Goal: Transaction & Acquisition: Purchase product/service

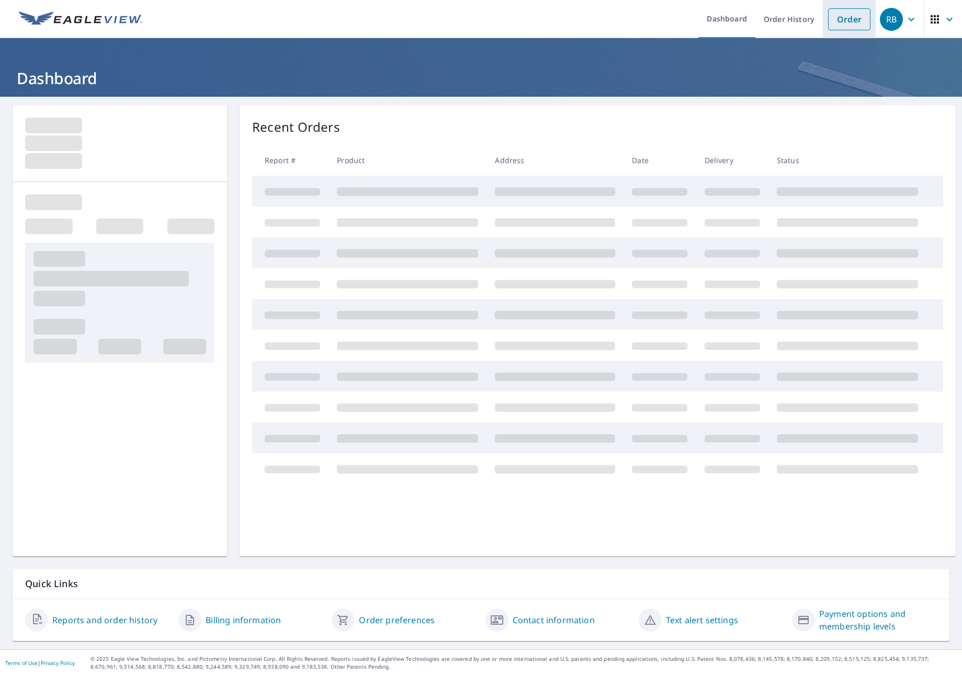
click at [835, 16] on link "Order" at bounding box center [849, 19] width 42 height 22
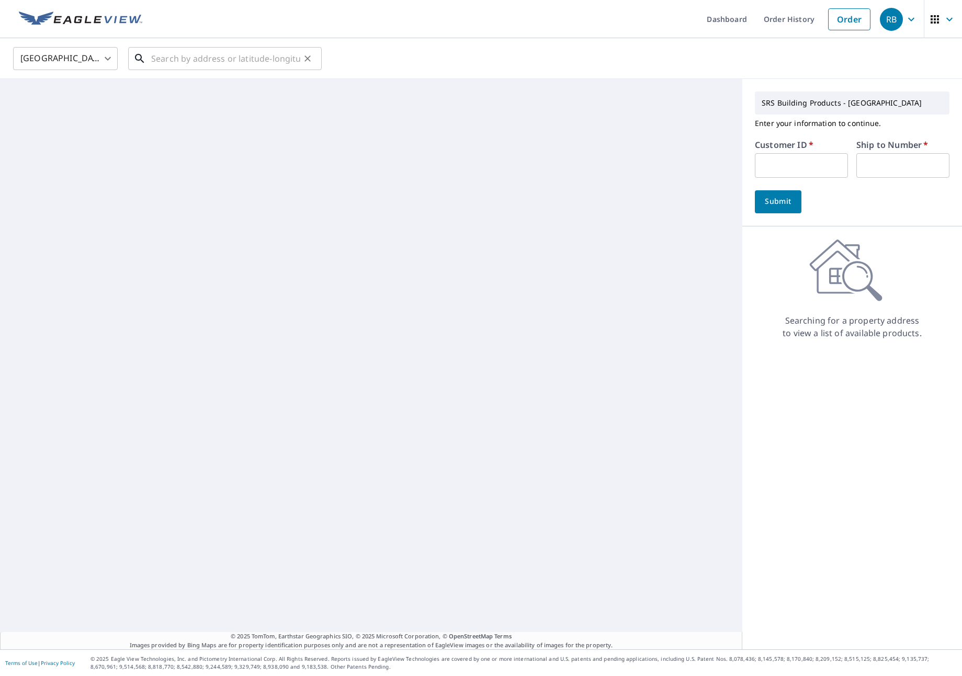
click at [234, 66] on input "text" at bounding box center [225, 58] width 149 height 29
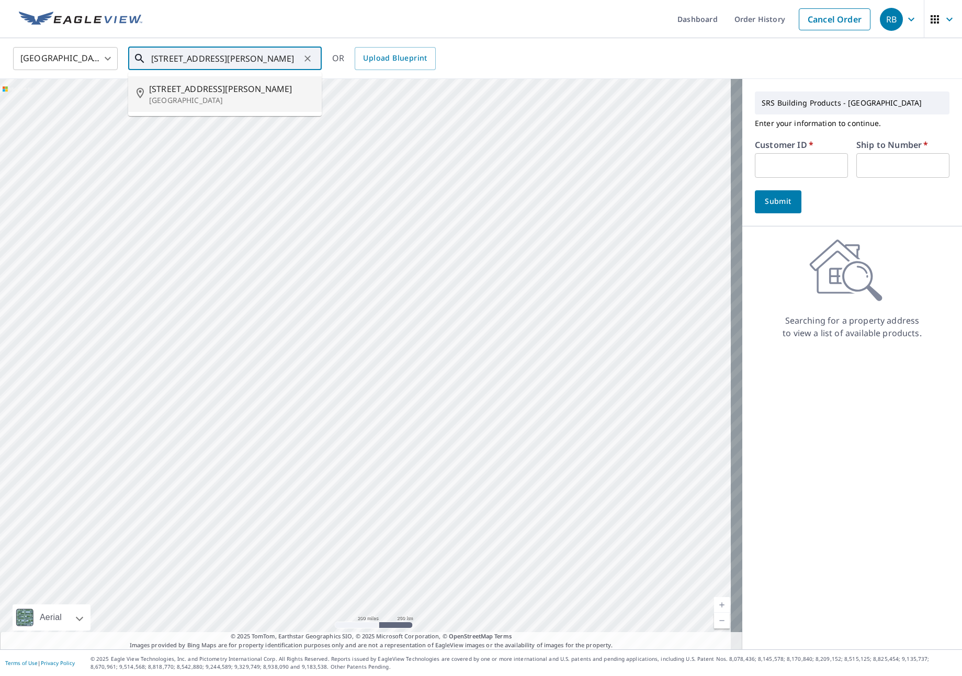
click at [215, 96] on p "[GEOGRAPHIC_DATA]" at bounding box center [231, 100] width 164 height 10
type input "[STREET_ADDRESS][PERSON_NAME]"
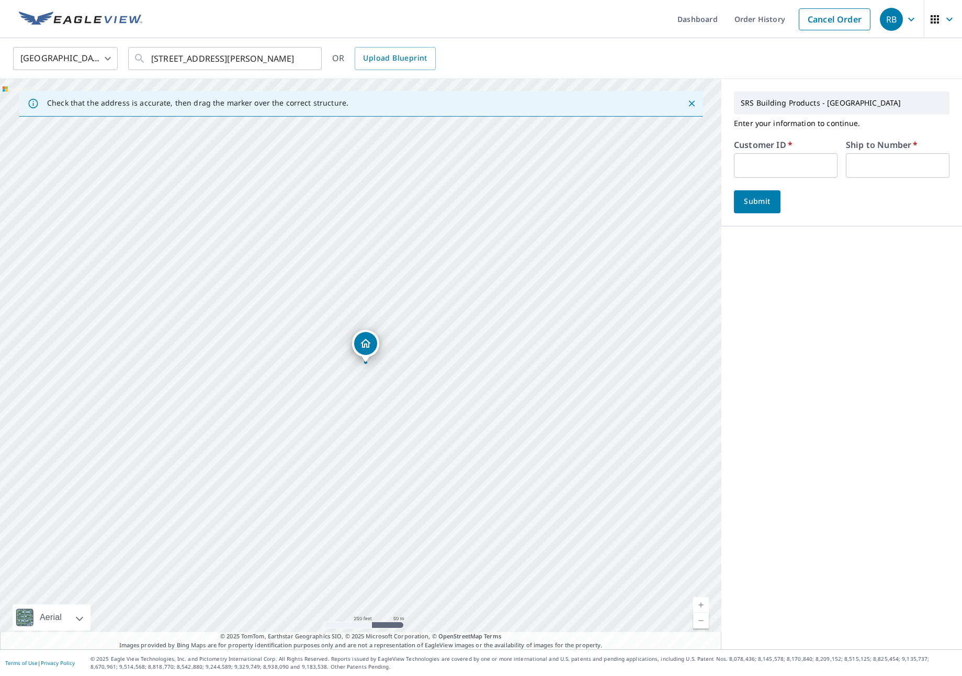
click at [739, 166] on input "text" at bounding box center [786, 165] width 104 height 25
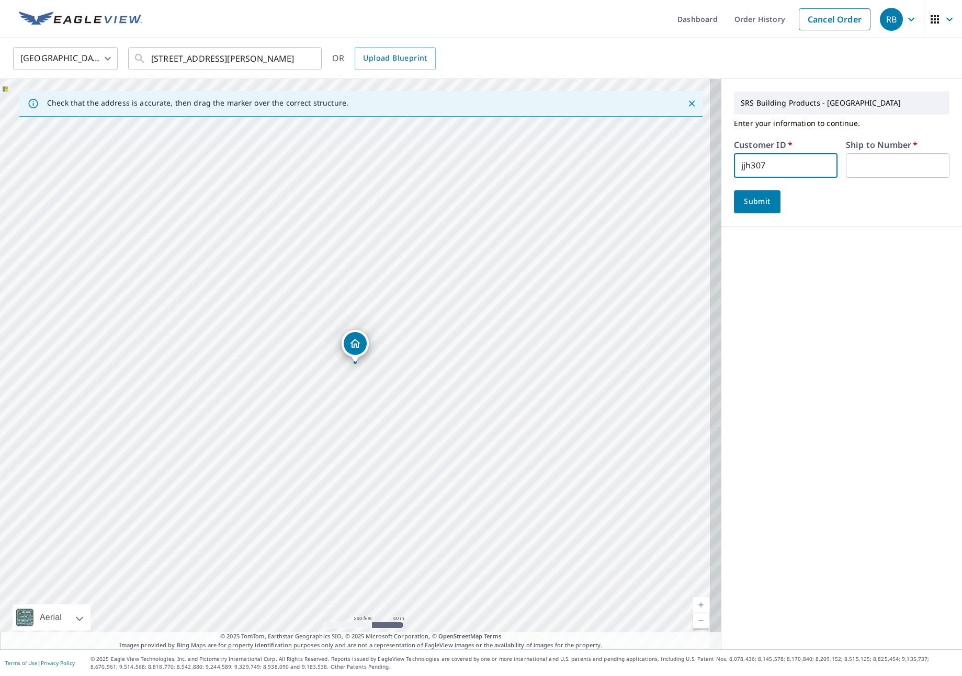
type input "jjh307"
type input "1"
click at [734, 187] on form "Customer ID   * jjh307 ​ Ship to Number   * 1 ​ Submit" at bounding box center [841, 177] width 215 height 73
click at [742, 201] on span "Submit" at bounding box center [757, 201] width 30 height 13
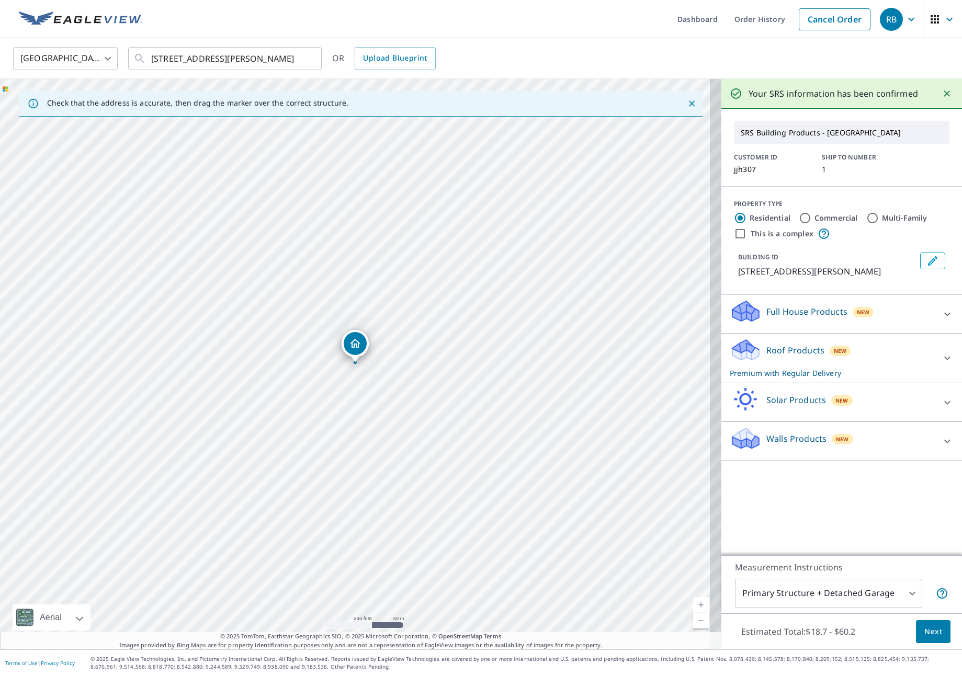
click at [885, 375] on div "Roof Products New Premium with Regular Delivery" at bounding box center [831, 358] width 205 height 41
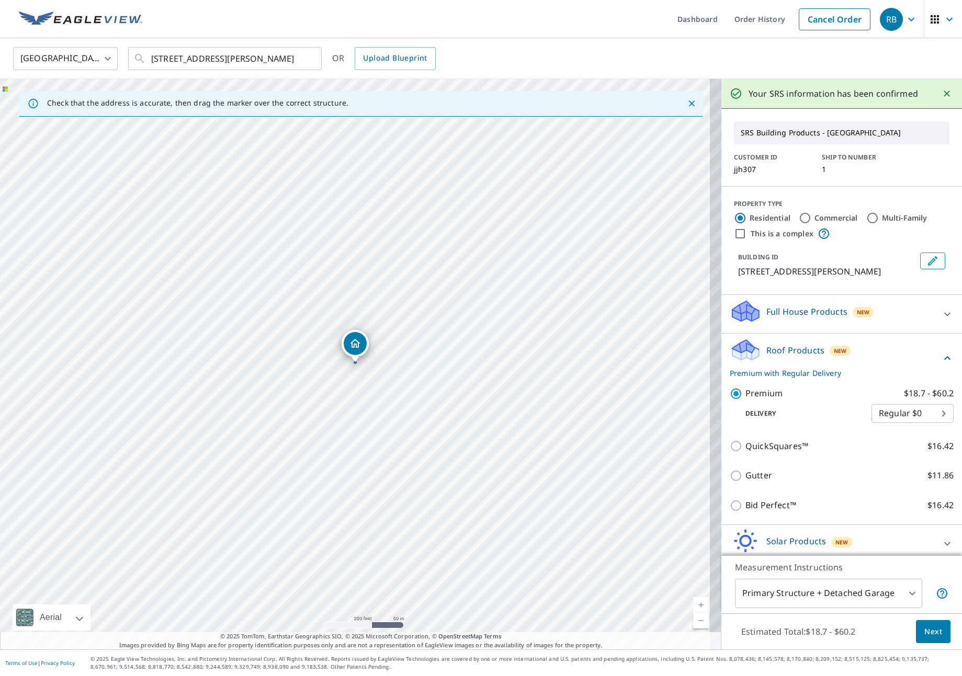
click at [916, 623] on button "Next" at bounding box center [933, 632] width 35 height 24
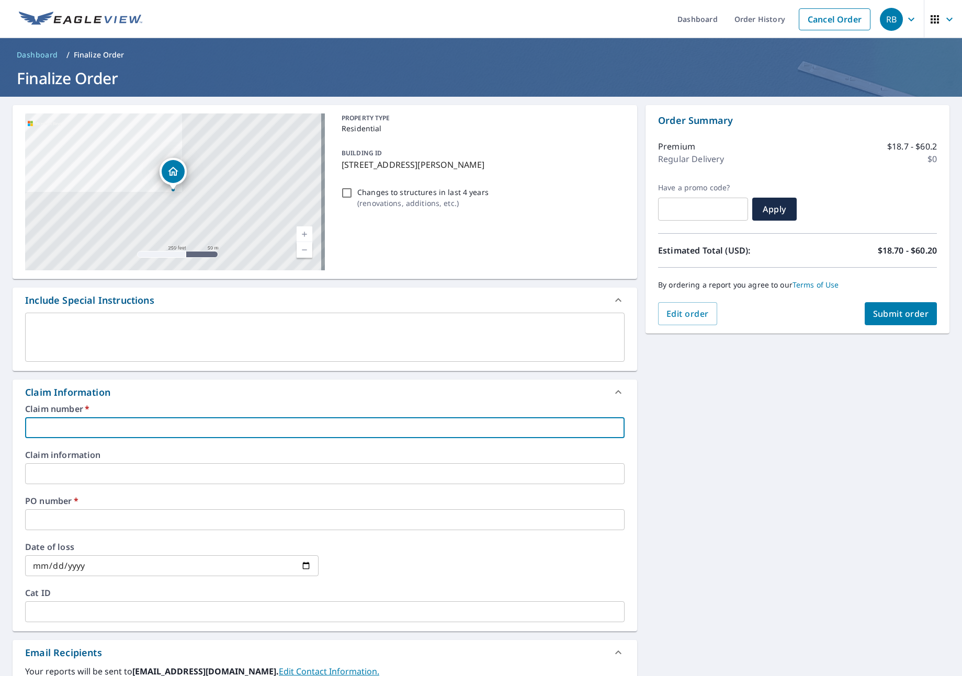
click at [110, 428] on input "text" at bounding box center [324, 427] width 599 height 21
type input "J"
checkbox input "true"
type input "JN"
checkbox input "true"
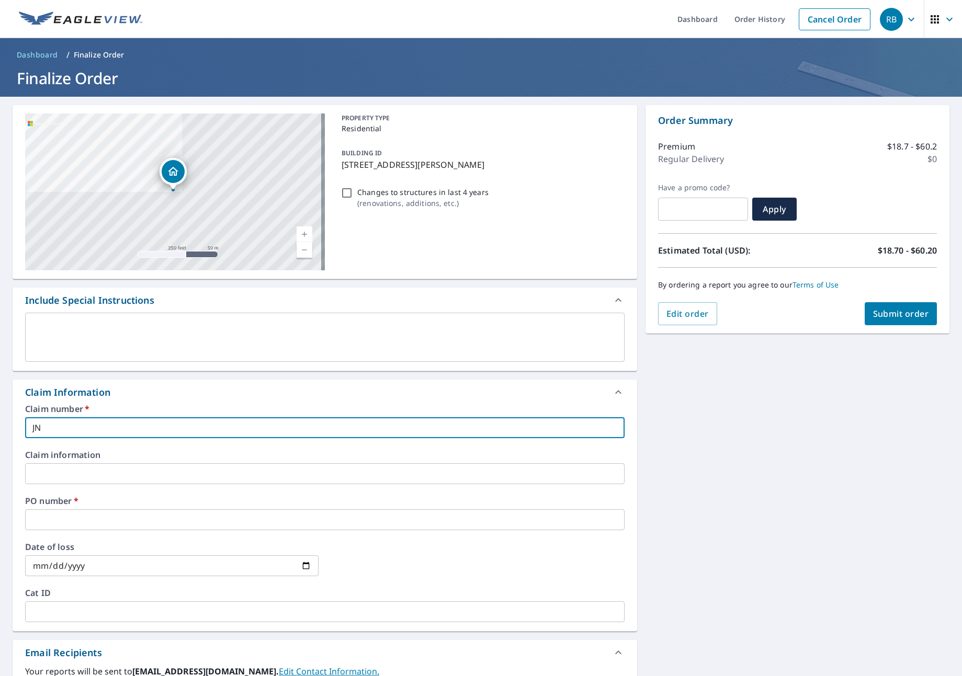
type input "JNJ"
checkbox input "true"
type input "JNJ"
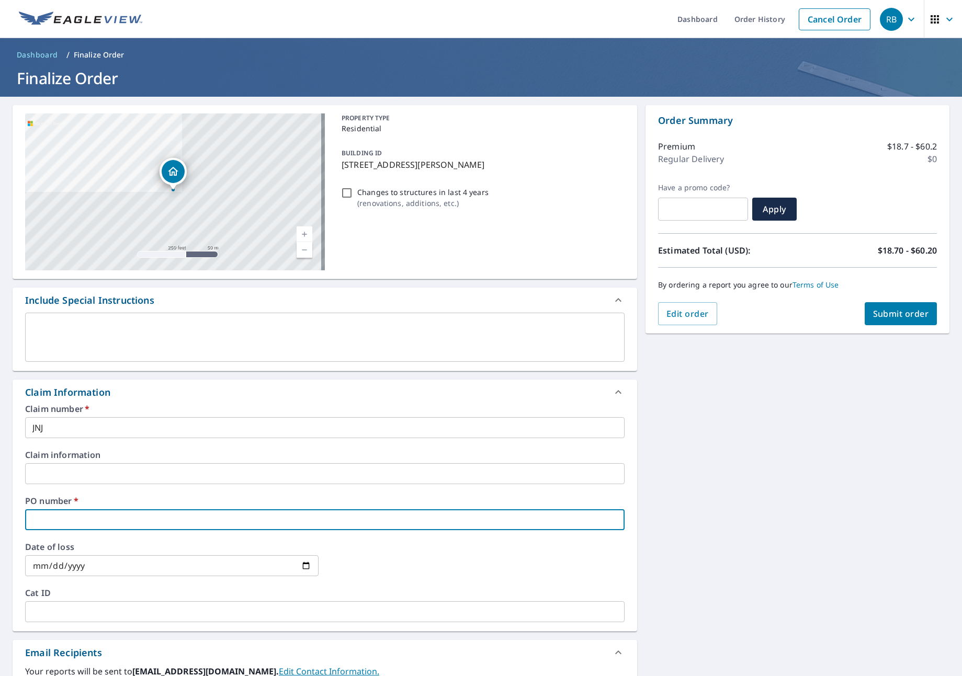
type input "J"
checkbox input "true"
type input "JN"
checkbox input "true"
type input "JNJ"
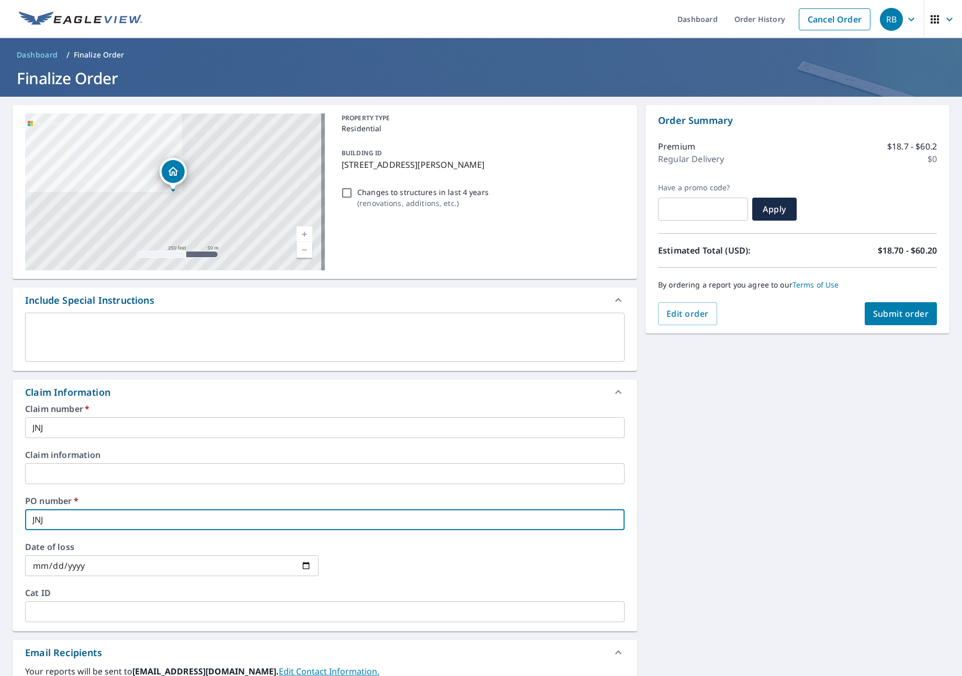
checkbox input "true"
type input "JNJ"
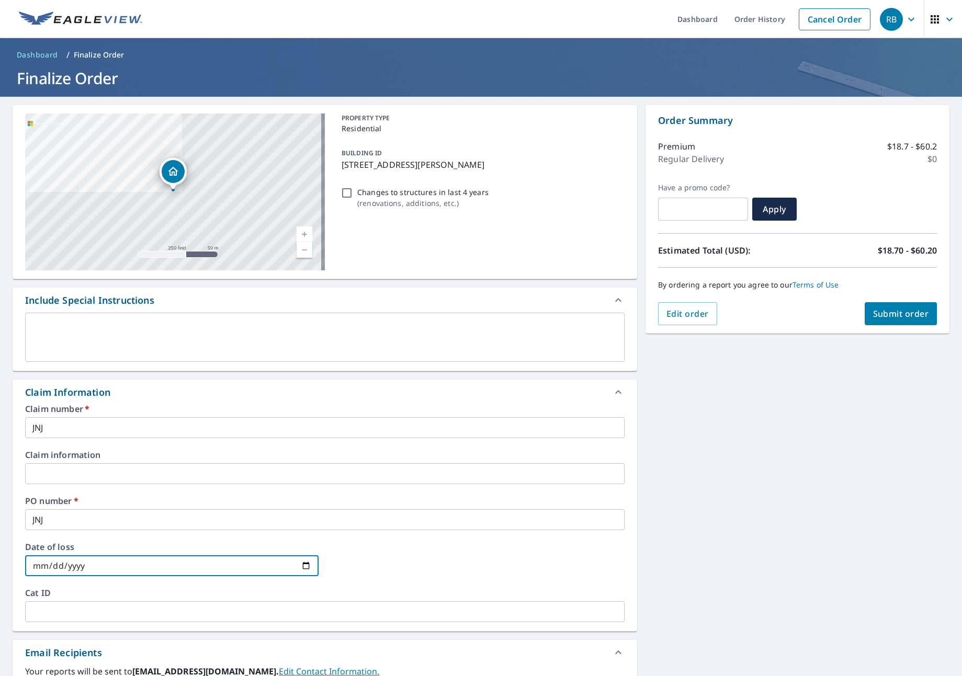
type input "J"
checkbox input "true"
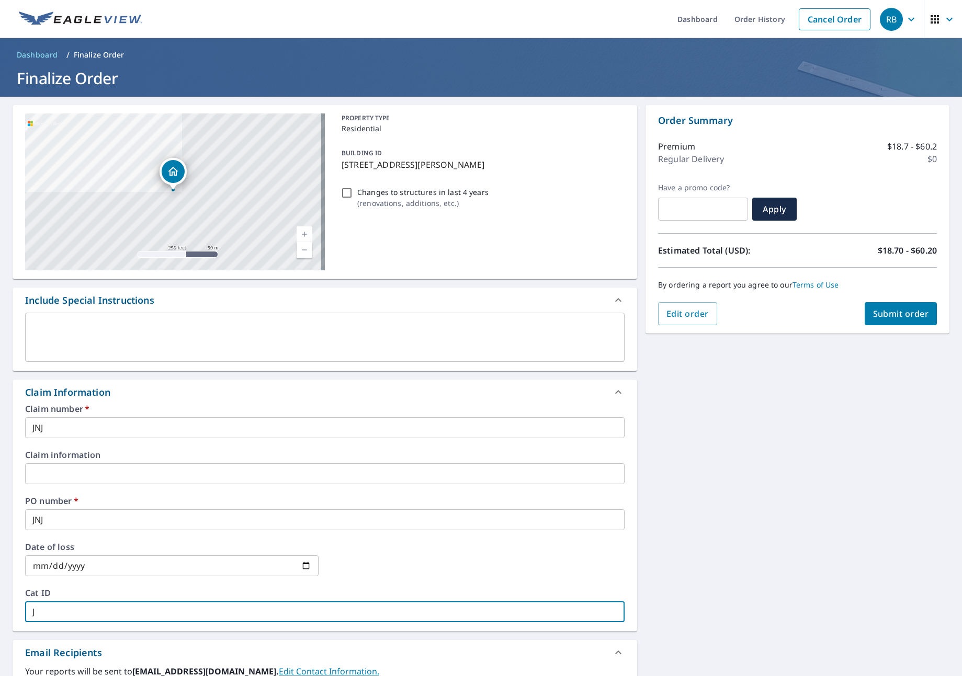
type input "JN"
checkbox input "true"
type input "JNJ"
checkbox input "true"
type input "JNJ"
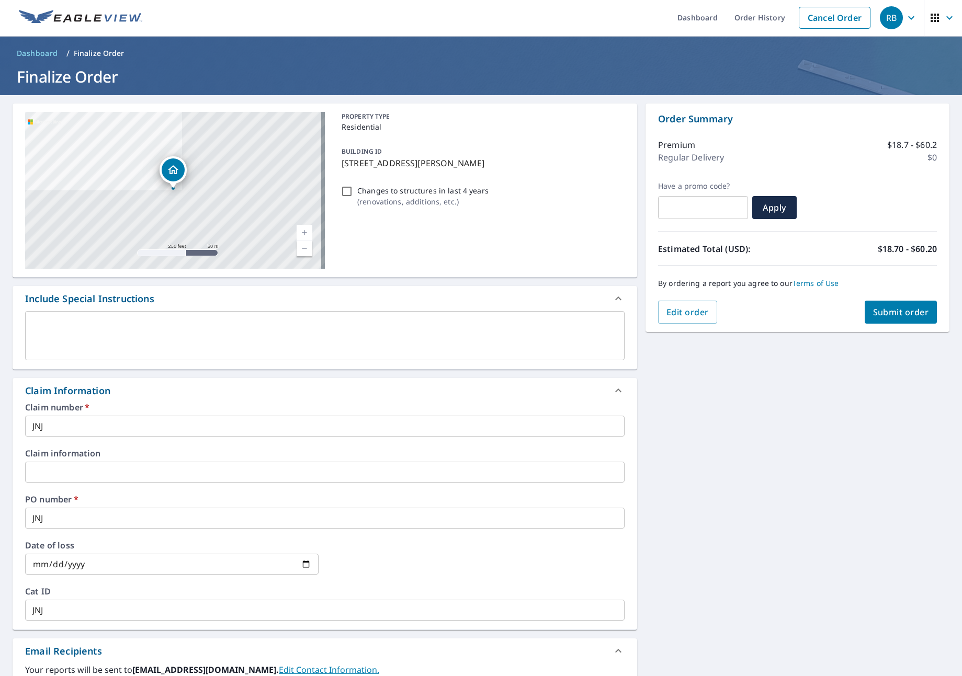
scroll to position [215, 0]
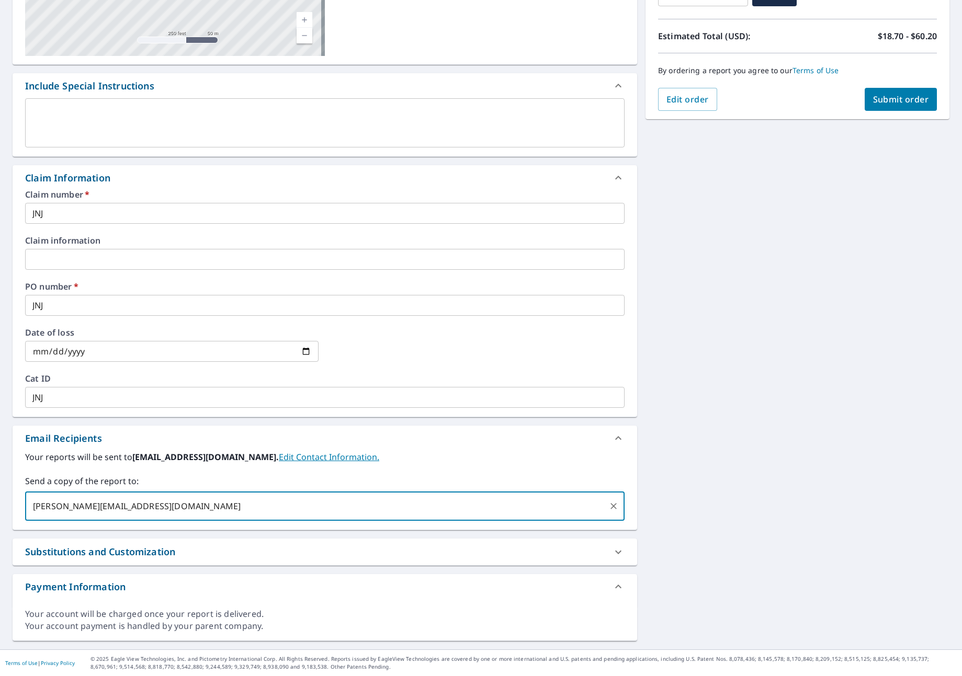
type input "[PERSON_NAME][EMAIL_ADDRESS][DOMAIN_NAME]"
checkbox input "true"
type input "[PERSON_NAME][EMAIL_ADDRESS][DOMAIN_NAME]"
checkbox input "true"
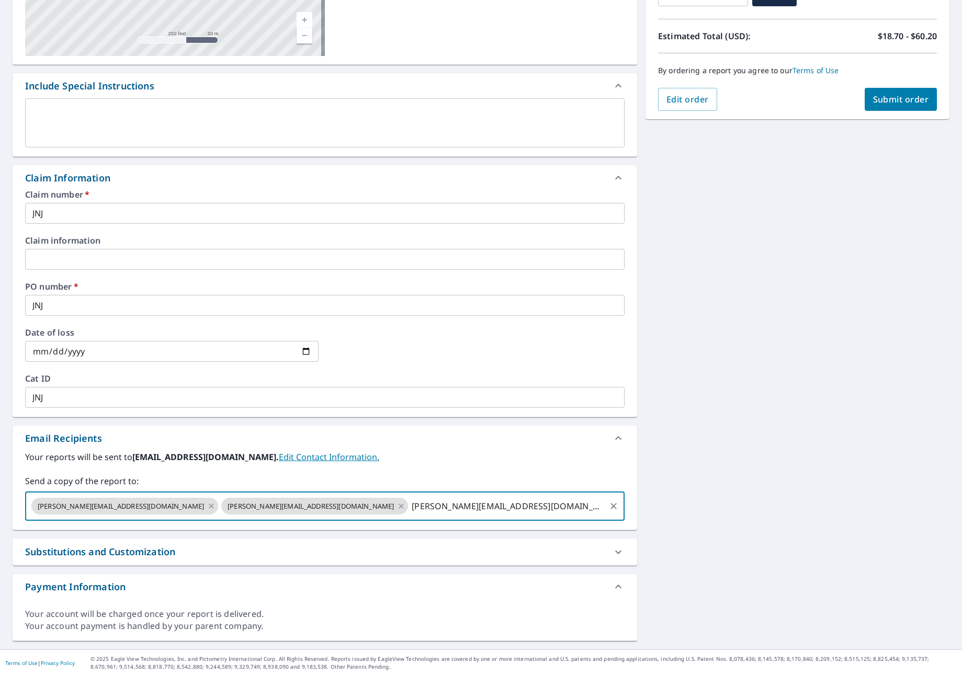
type input "[PERSON_NAME][EMAIL_ADDRESS][DOMAIN_NAME]"
checkbox input "true"
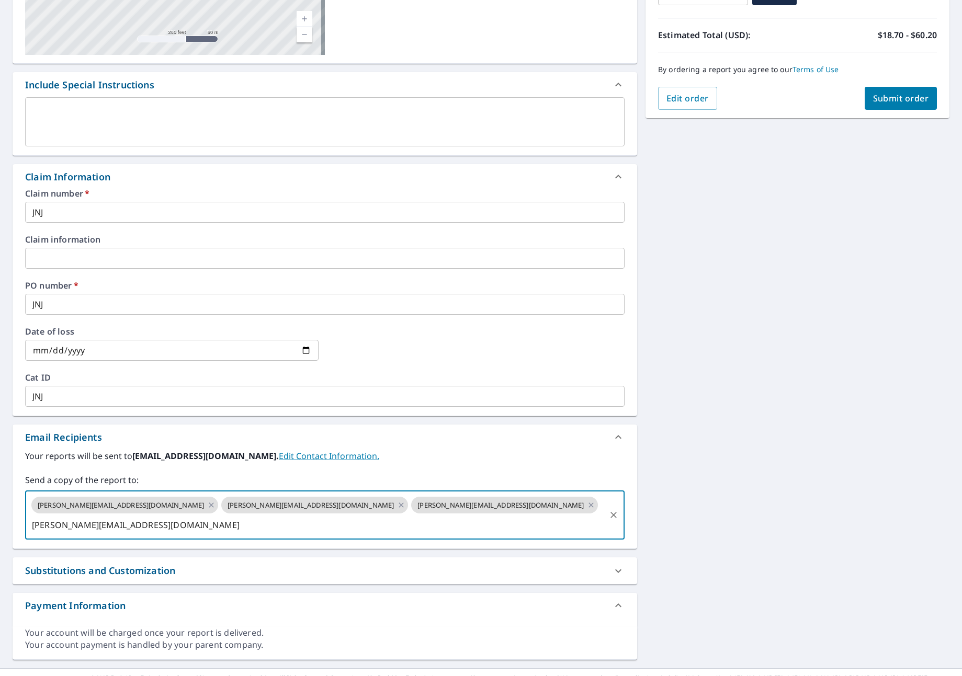
type input "[PERSON_NAME][EMAIL_ADDRESS][DOMAIN_NAME]"
click at [888, 102] on span "Submit order" at bounding box center [901, 99] width 56 height 12
checkbox input "true"
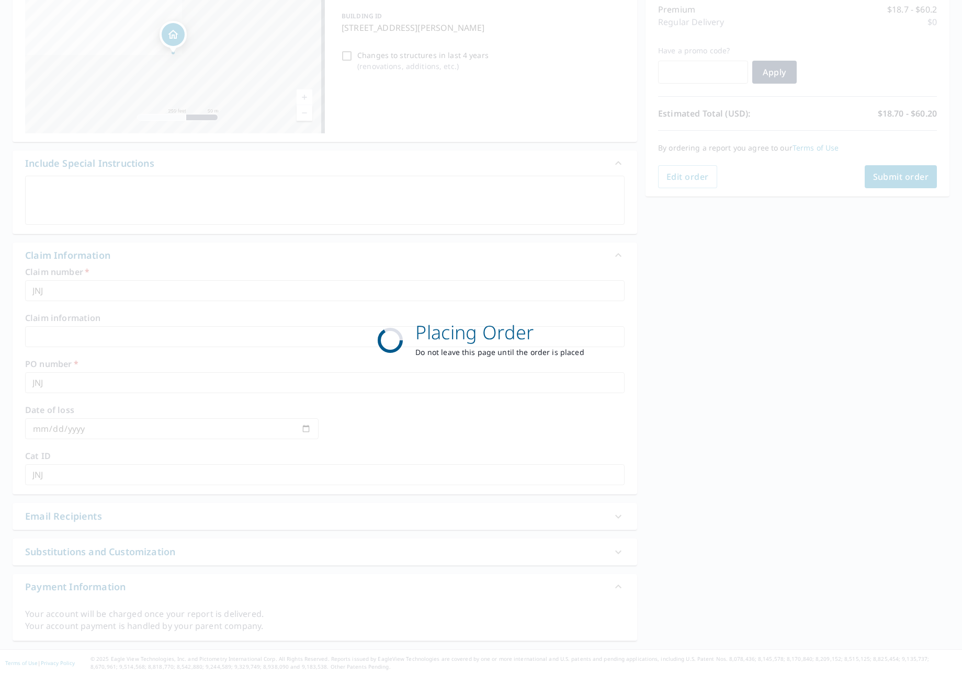
scroll to position [139, 0]
